Goal: Task Accomplishment & Management: Manage account settings

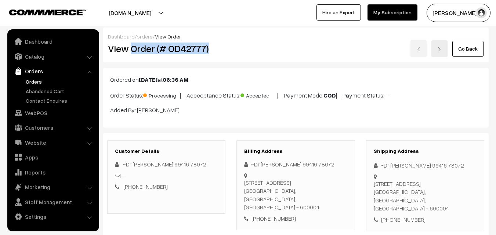
click at [32, 81] on link "Orders" at bounding box center [60, 82] width 73 height 8
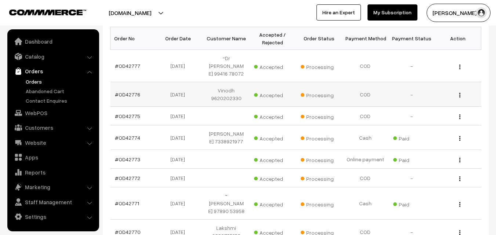
scroll to position [110, 0]
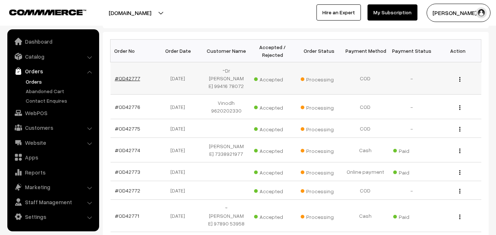
click at [128, 76] on link "#OD42777" at bounding box center [127, 78] width 25 height 6
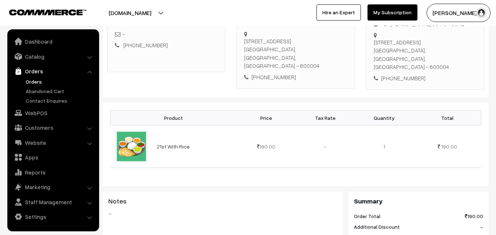
scroll to position [184, 0]
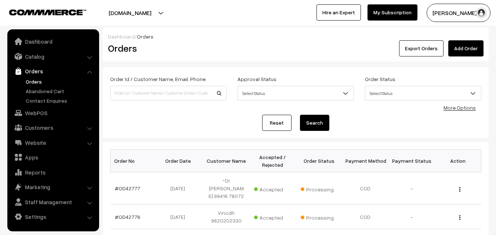
scroll to position [110, 0]
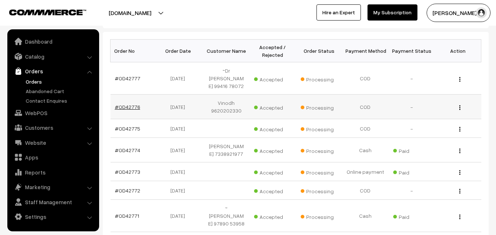
click at [131, 104] on link "#OD42776" at bounding box center [127, 107] width 25 height 6
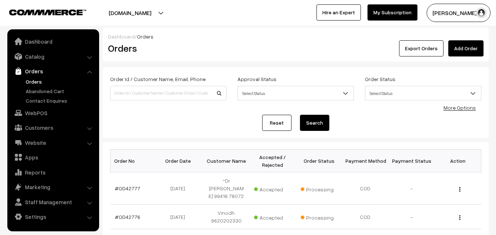
scroll to position [110, 0]
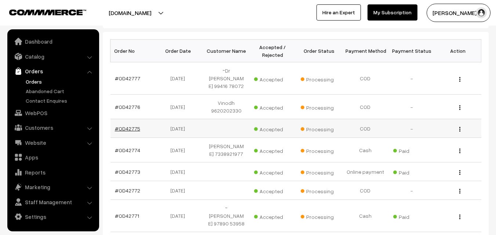
click at [135, 126] on link "#OD42775" at bounding box center [127, 129] width 25 height 6
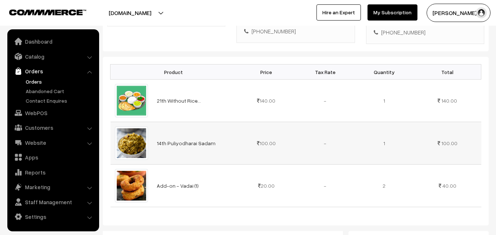
scroll to position [184, 0]
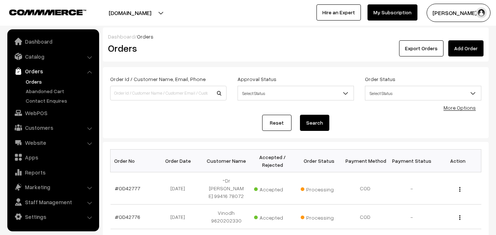
scroll to position [110, 0]
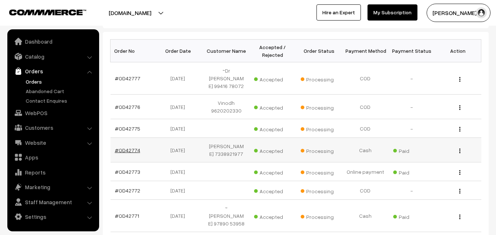
click at [124, 147] on link "#OD42774" at bounding box center [127, 150] width 25 height 6
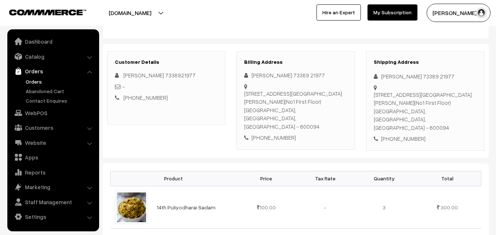
scroll to position [73, 0]
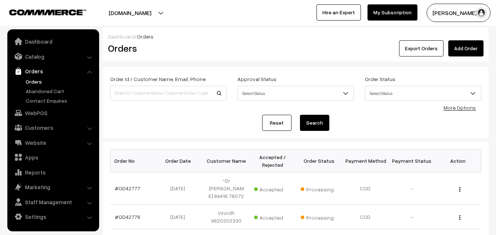
scroll to position [110, 0]
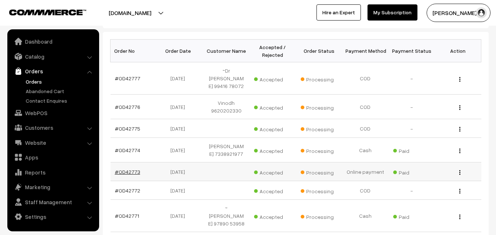
click at [135, 169] on link "#OD42773" at bounding box center [127, 172] width 25 height 6
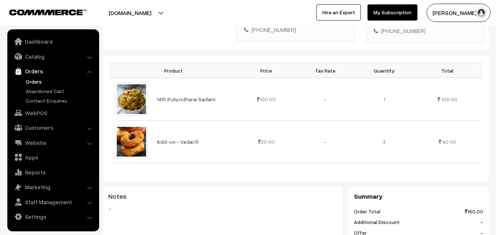
scroll to position [184, 0]
click at [33, 81] on link "Orders" at bounding box center [60, 82] width 73 height 8
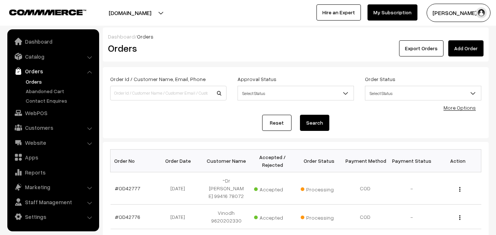
click at [288, 43] on div "Export Orders Add Order" at bounding box center [360, 48] width 247 height 16
